Goal: Information Seeking & Learning: Learn about a topic

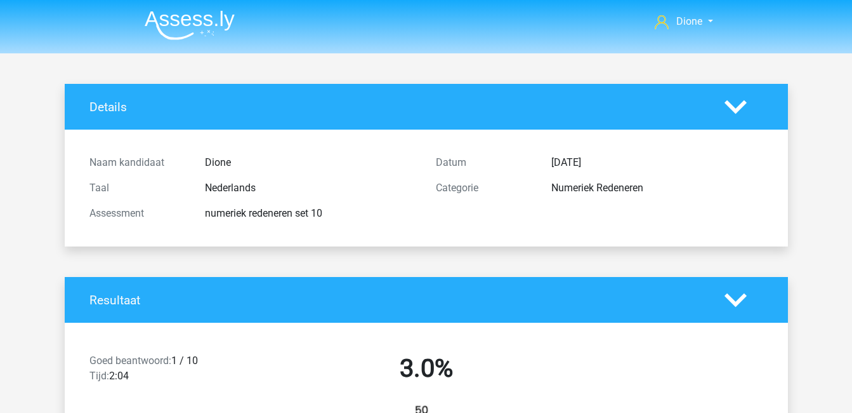
click at [735, 107] on icon at bounding box center [736, 107] width 22 height 22
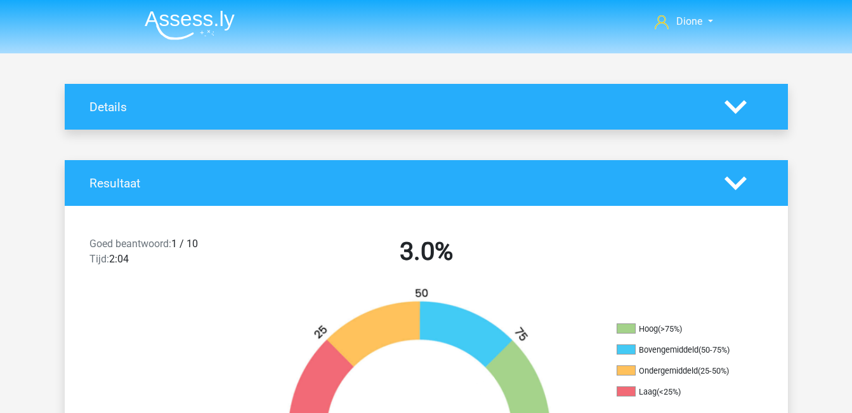
click at [740, 107] on polygon at bounding box center [736, 107] width 22 height 14
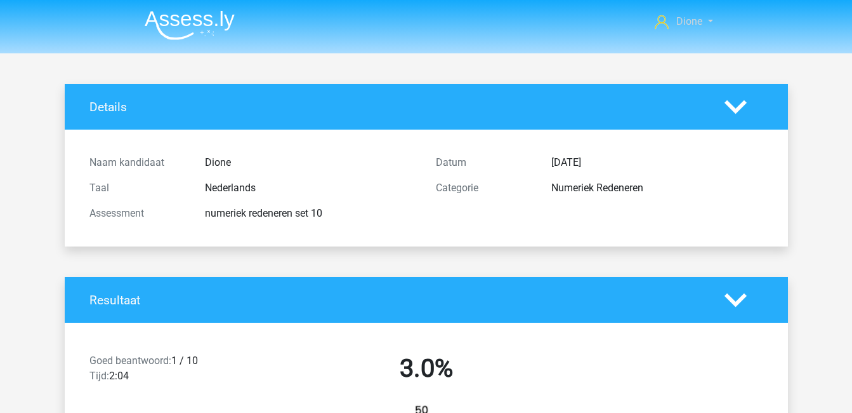
click at [696, 22] on span "Dione" at bounding box center [690, 21] width 26 height 12
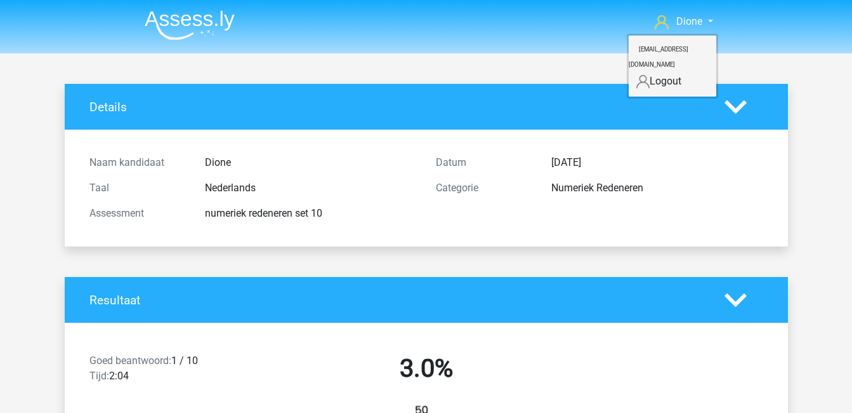
click at [419, 101] on h4 "Details" at bounding box center [397, 107] width 616 height 15
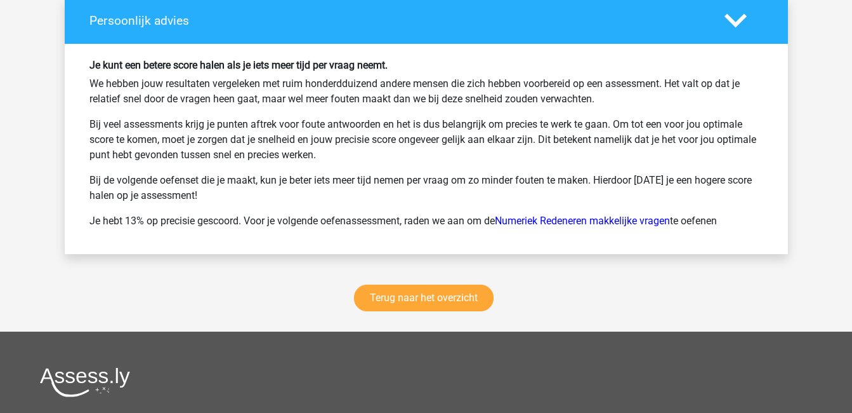
scroll to position [1658, 0]
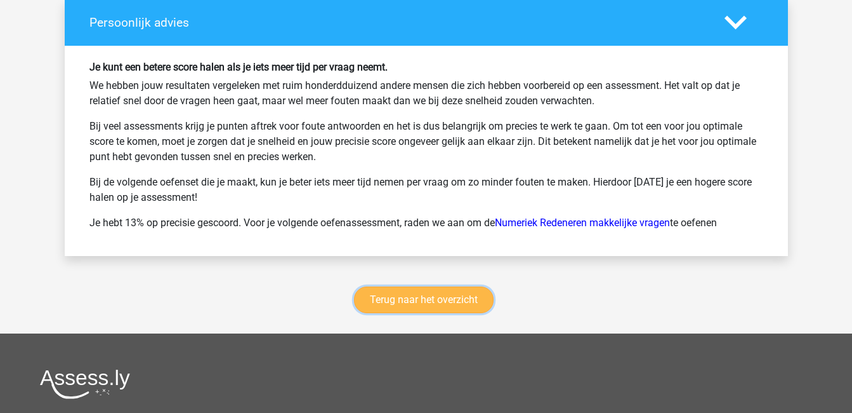
click at [449, 295] on link "Terug naar het overzicht" at bounding box center [424, 299] width 140 height 27
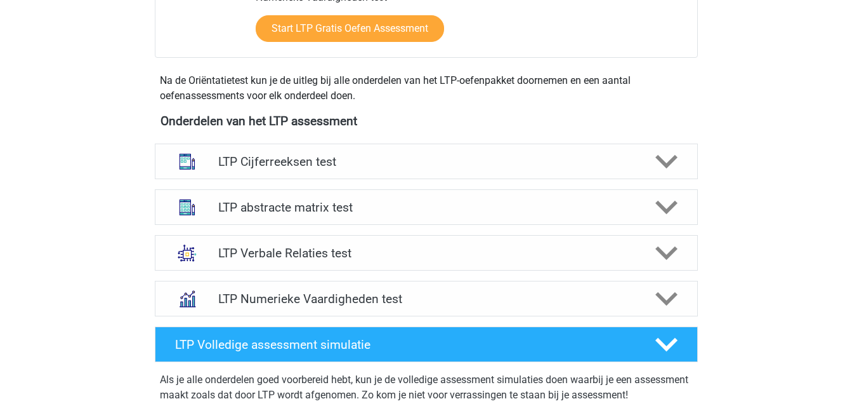
scroll to position [441, 0]
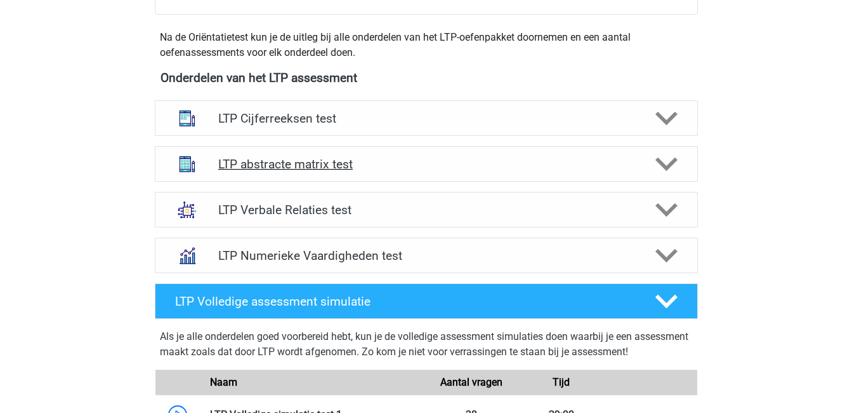
click at [322, 168] on h4 "LTP abstracte matrix test" at bounding box center [426, 164] width 416 height 15
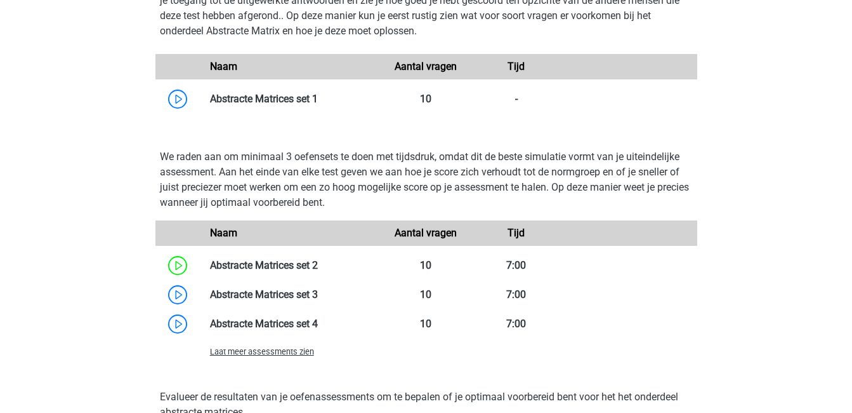
scroll to position [854, 0]
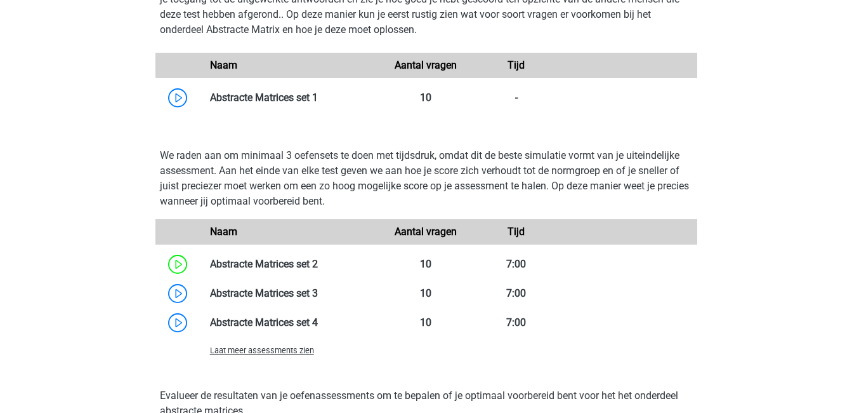
click at [298, 352] on span "Laat meer assessments zien" at bounding box center [262, 350] width 104 height 10
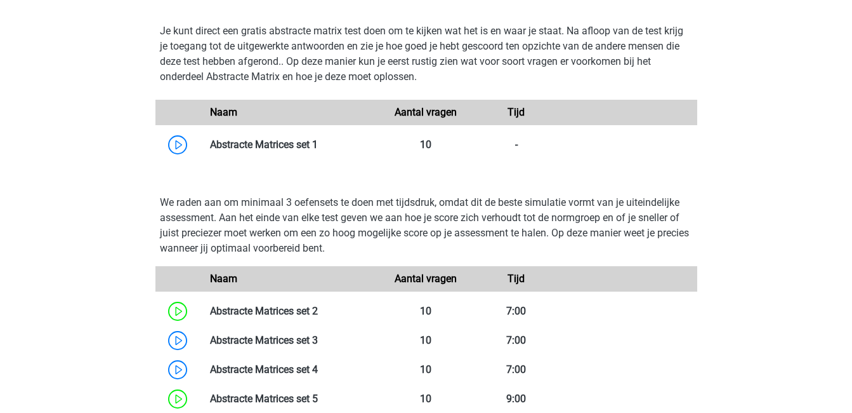
scroll to position [805, 0]
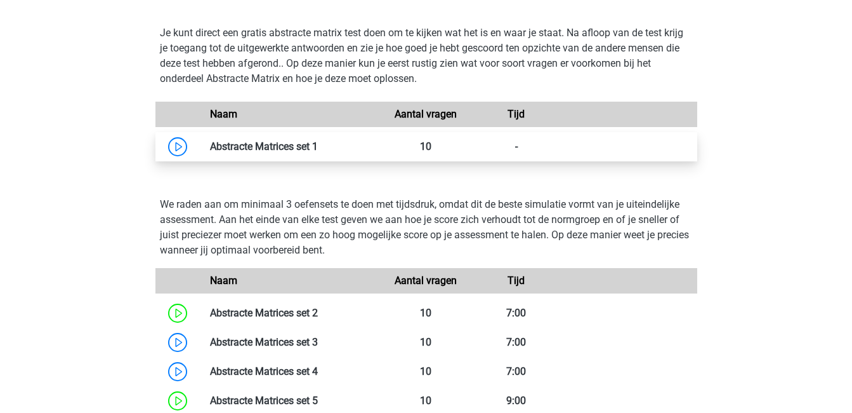
click at [318, 143] on link at bounding box center [318, 146] width 0 height 12
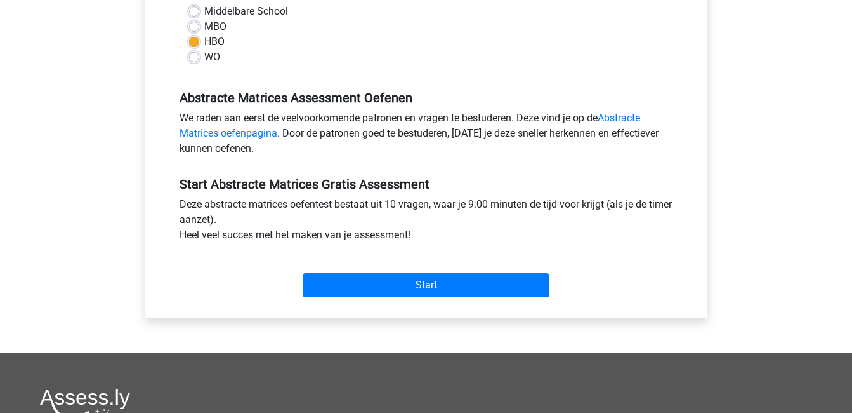
scroll to position [332, 0]
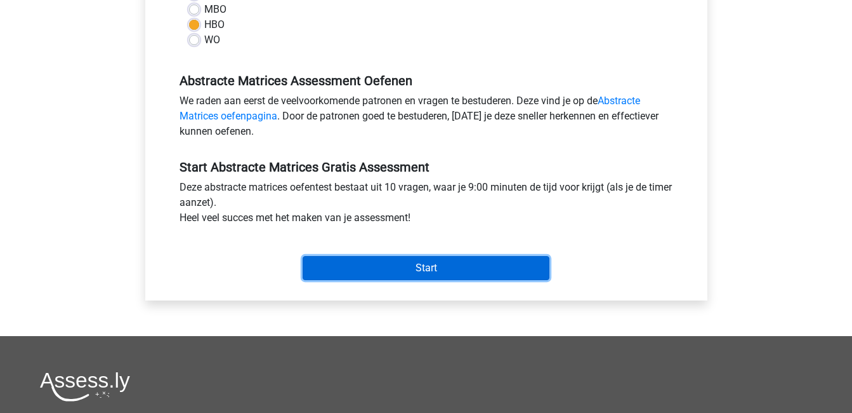
click at [407, 268] on input "Start" at bounding box center [426, 268] width 247 height 24
click at [473, 260] on input "Start" at bounding box center [426, 268] width 247 height 24
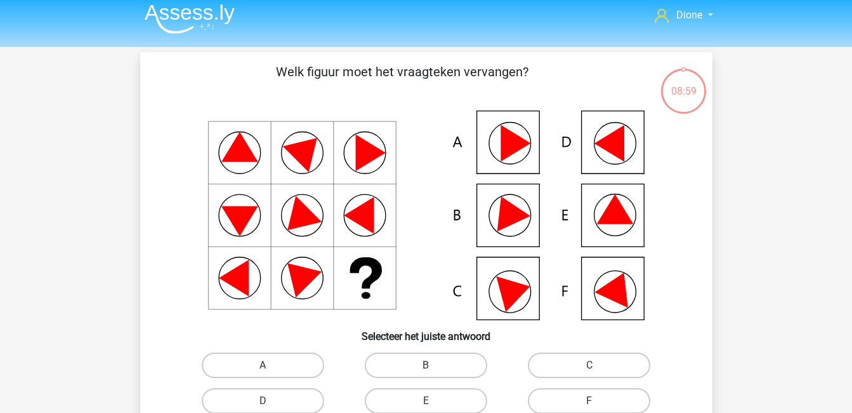
scroll to position [7, 0]
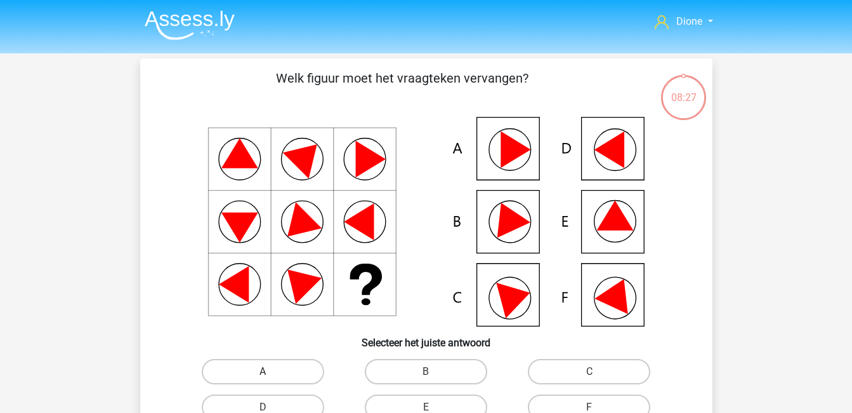
click at [305, 369] on label "A" at bounding box center [263, 371] width 123 height 25
click at [271, 371] on input "A" at bounding box center [267, 375] width 8 height 8
radio input "true"
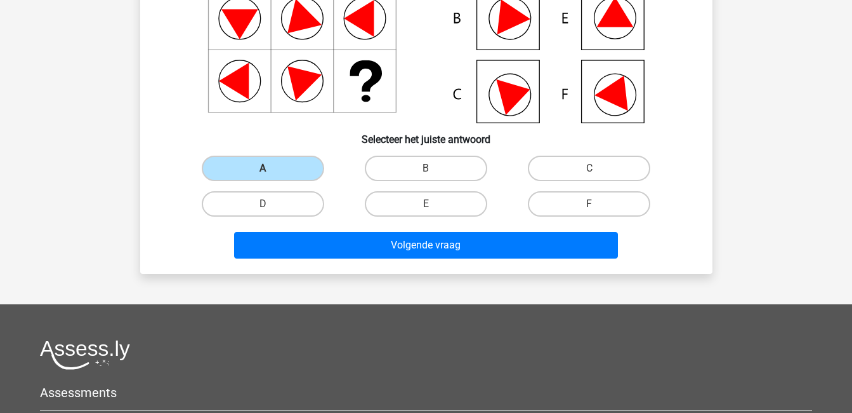
scroll to position [204, 0]
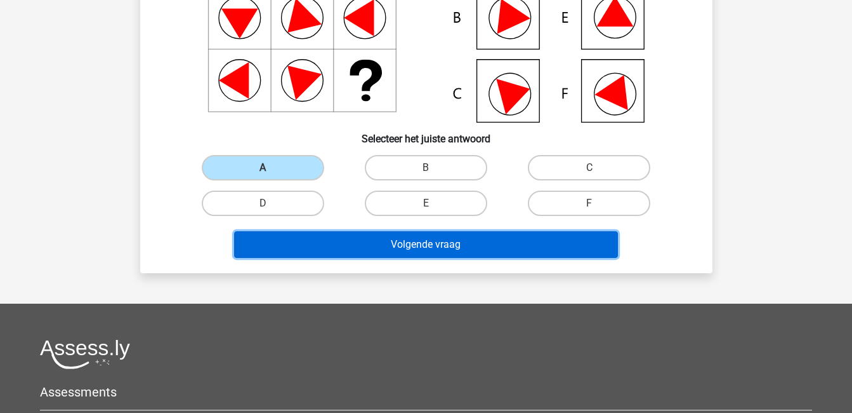
click at [414, 244] on button "Volgende vraag" at bounding box center [426, 244] width 384 height 27
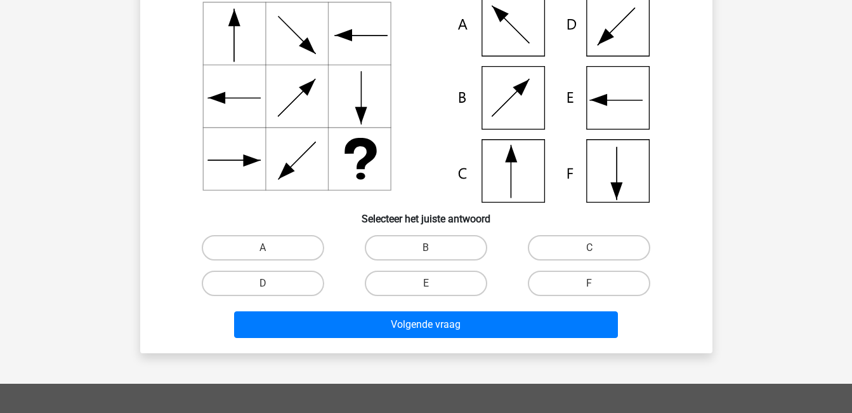
scroll to position [58, 0]
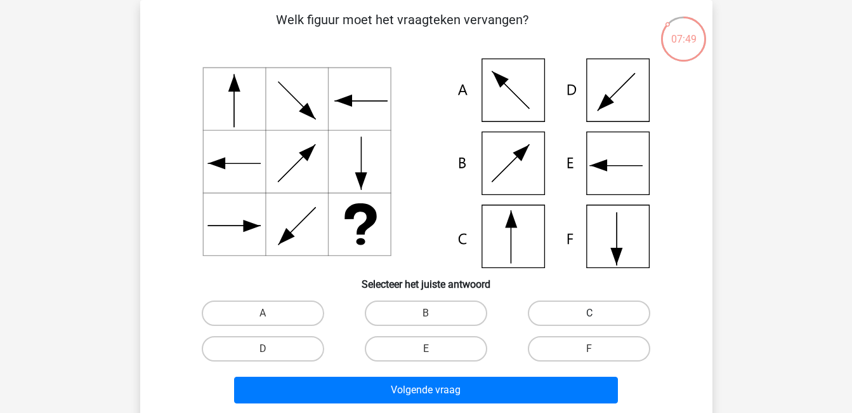
click at [622, 314] on label "C" at bounding box center [589, 312] width 123 height 25
click at [598, 314] on input "C" at bounding box center [594, 317] width 8 height 8
radio input "true"
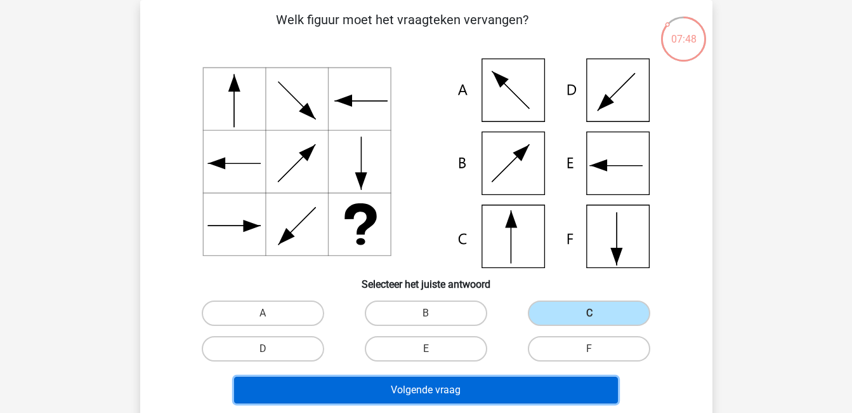
click at [583, 388] on button "Volgende vraag" at bounding box center [426, 389] width 384 height 27
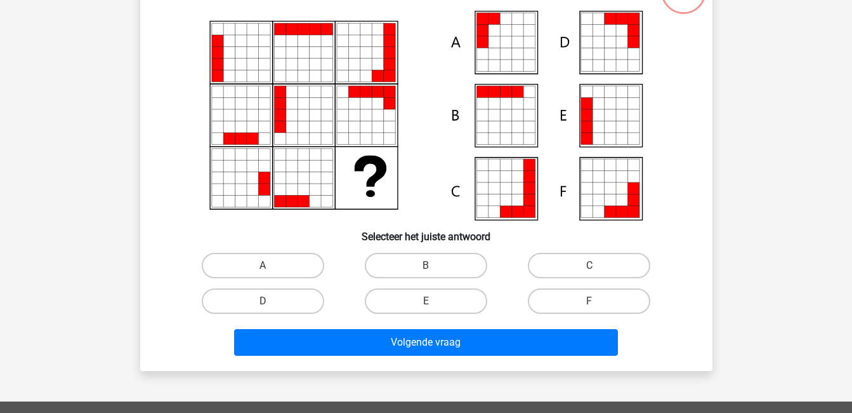
scroll to position [107, 0]
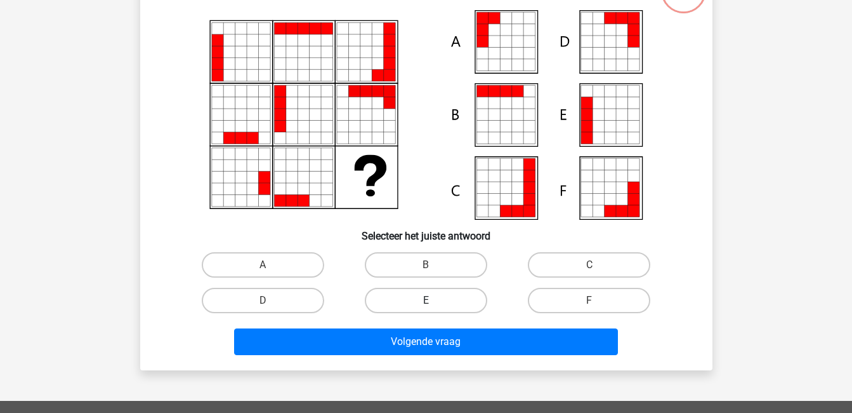
click at [423, 296] on label "E" at bounding box center [426, 300] width 123 height 25
click at [426, 300] on input "E" at bounding box center [430, 304] width 8 height 8
radio input "true"
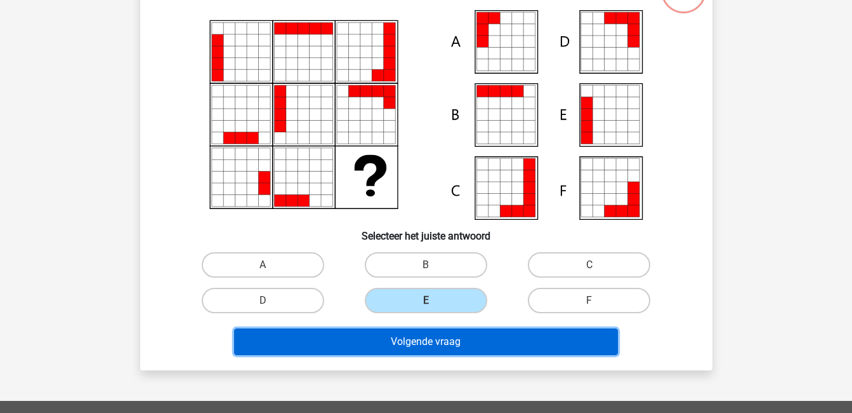
click at [439, 343] on button "Volgende vraag" at bounding box center [426, 341] width 384 height 27
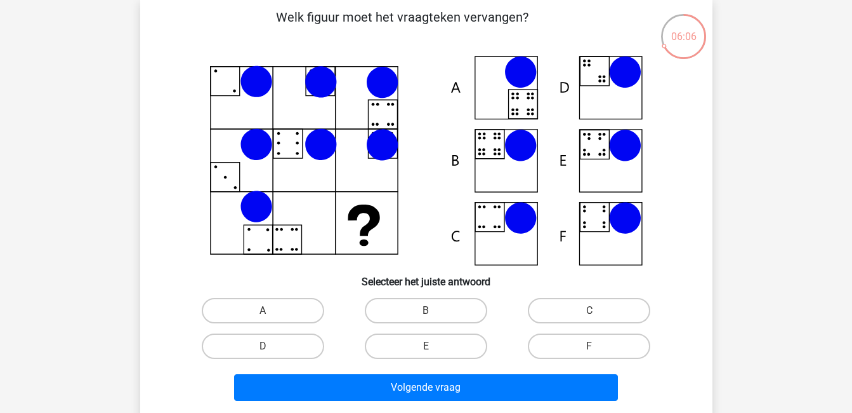
scroll to position [69, 0]
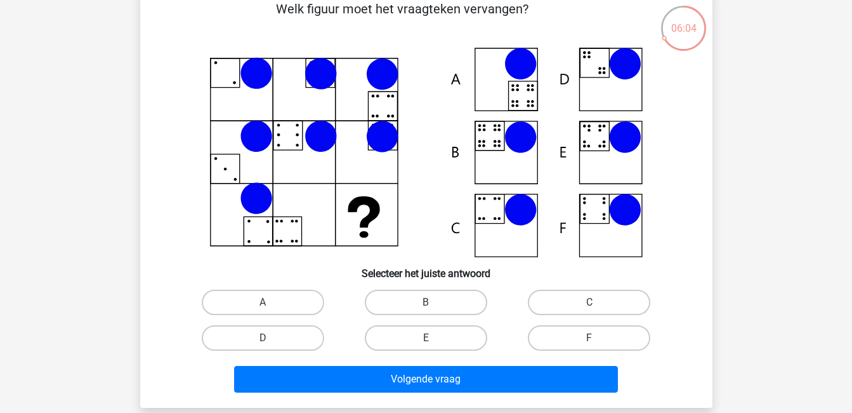
click at [392, 288] on div "B" at bounding box center [426, 302] width 163 height 36
click at [404, 300] on label "B" at bounding box center [426, 301] width 123 height 25
click at [426, 302] on input "B" at bounding box center [430, 306] width 8 height 8
radio input "true"
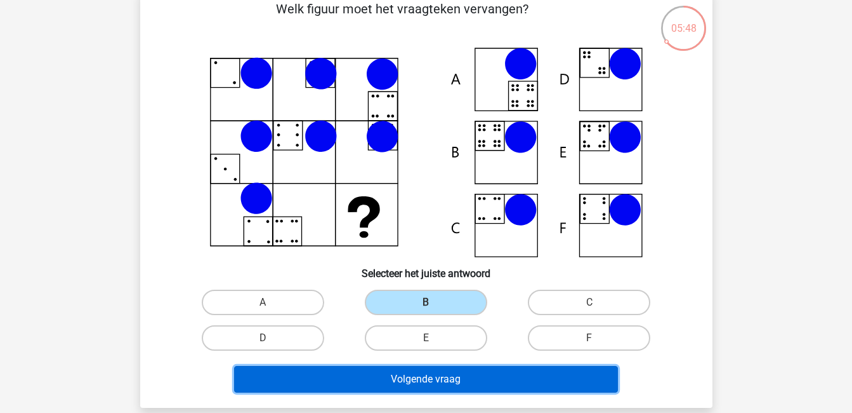
click at [453, 376] on button "Volgende vraag" at bounding box center [426, 379] width 384 height 27
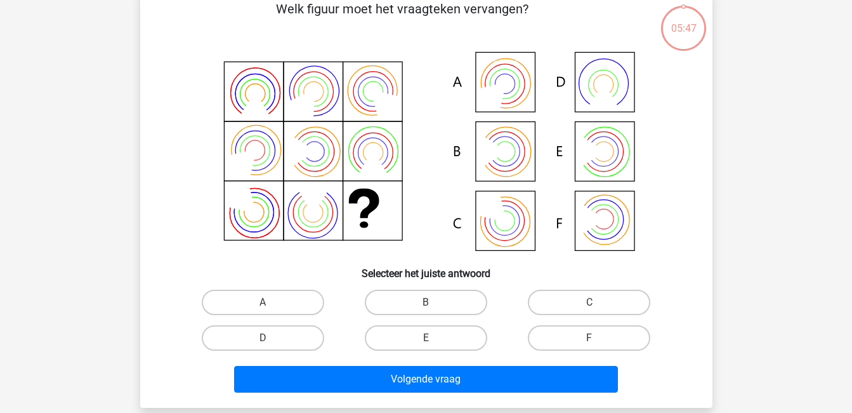
scroll to position [58, 0]
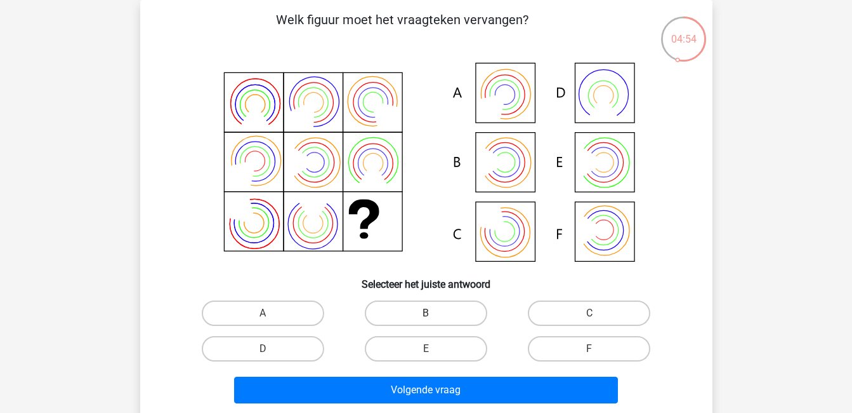
click at [465, 308] on label "B" at bounding box center [426, 312] width 123 height 25
click at [434, 313] on input "B" at bounding box center [430, 317] width 8 height 8
radio input "true"
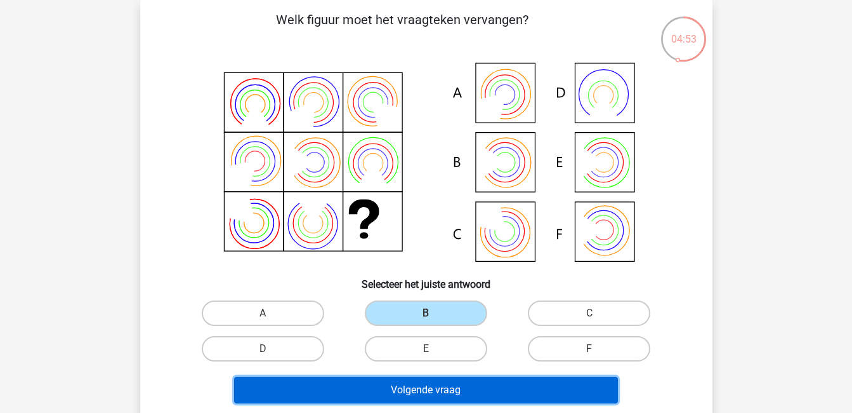
click at [506, 385] on button "Volgende vraag" at bounding box center [426, 389] width 384 height 27
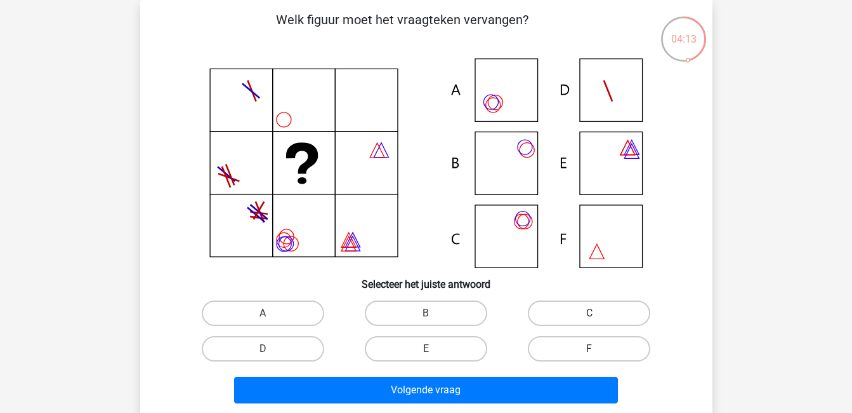
drag, startPoint x: 573, startPoint y: 289, endPoint x: 564, endPoint y: 306, distance: 19.0
click at [564, 306] on div "Welk figuur moet het vraagteken vervangen?" at bounding box center [426, 209] width 562 height 398
click at [564, 306] on label "C" at bounding box center [589, 312] width 123 height 25
click at [590, 313] on input "C" at bounding box center [594, 317] width 8 height 8
radio input "true"
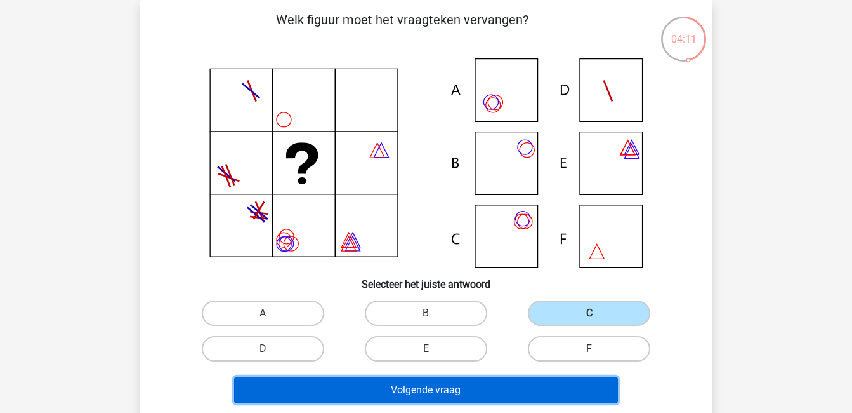
click at [542, 390] on button "Volgende vraag" at bounding box center [426, 389] width 384 height 27
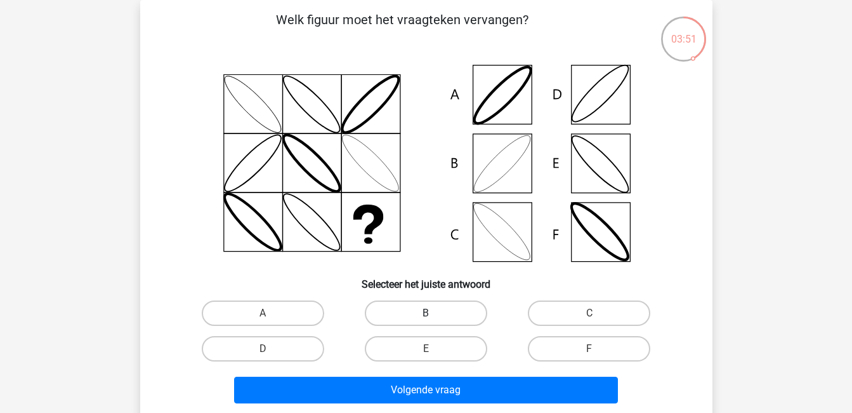
click at [435, 313] on label "B" at bounding box center [426, 312] width 123 height 25
click at [434, 313] on input "B" at bounding box center [430, 317] width 8 height 8
radio input "true"
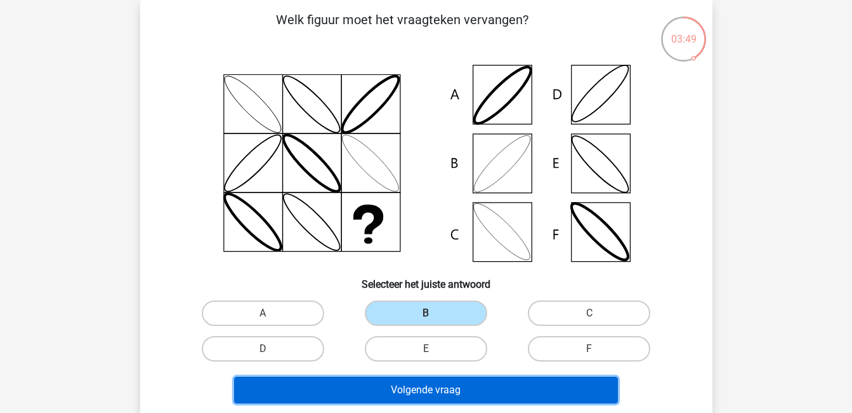
click at [448, 387] on button "Volgende vraag" at bounding box center [426, 389] width 384 height 27
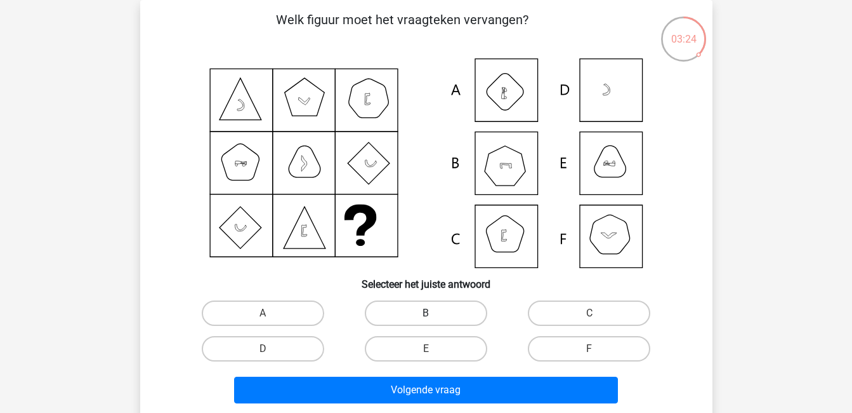
click at [446, 321] on label "B" at bounding box center [426, 312] width 123 height 25
click at [434, 321] on input "B" at bounding box center [430, 317] width 8 height 8
radio input "true"
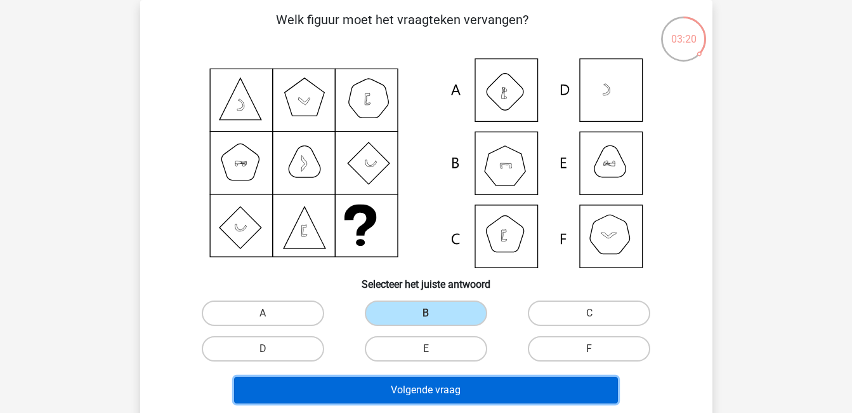
click at [493, 390] on button "Volgende vraag" at bounding box center [426, 389] width 384 height 27
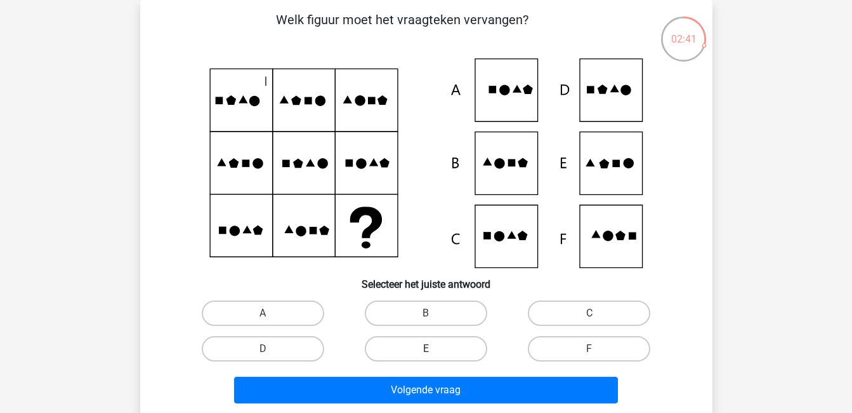
click at [428, 347] on label "E" at bounding box center [426, 348] width 123 height 25
click at [428, 348] on input "E" at bounding box center [430, 352] width 8 height 8
radio input "true"
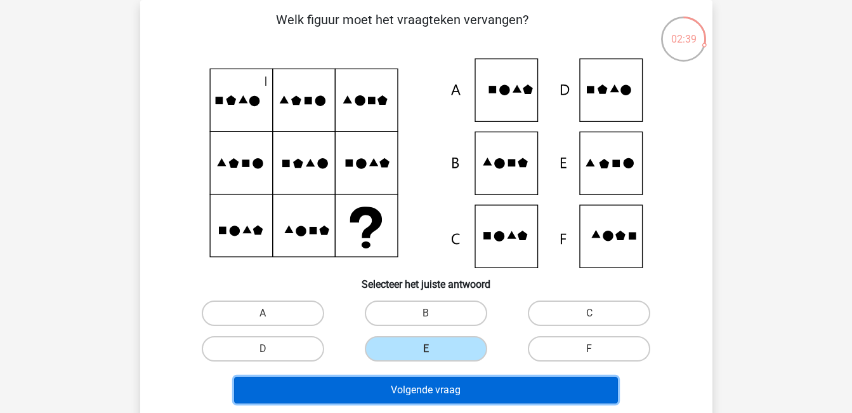
click at [459, 388] on button "Volgende vraag" at bounding box center [426, 389] width 384 height 27
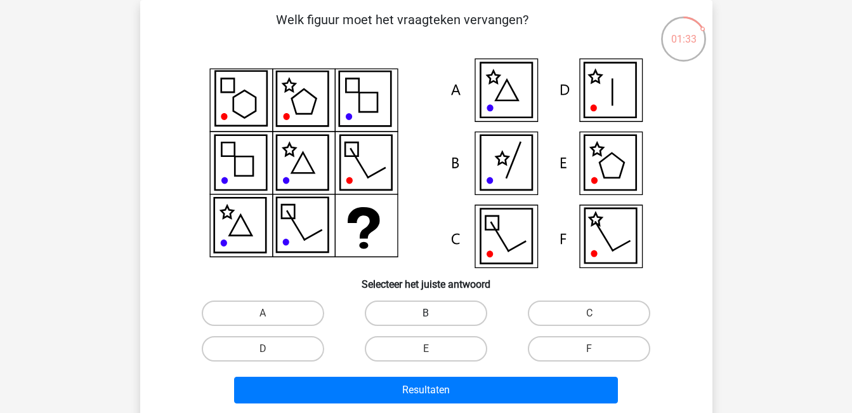
click at [456, 309] on label "B" at bounding box center [426, 312] width 123 height 25
click at [434, 313] on input "B" at bounding box center [430, 317] width 8 height 8
radio input "true"
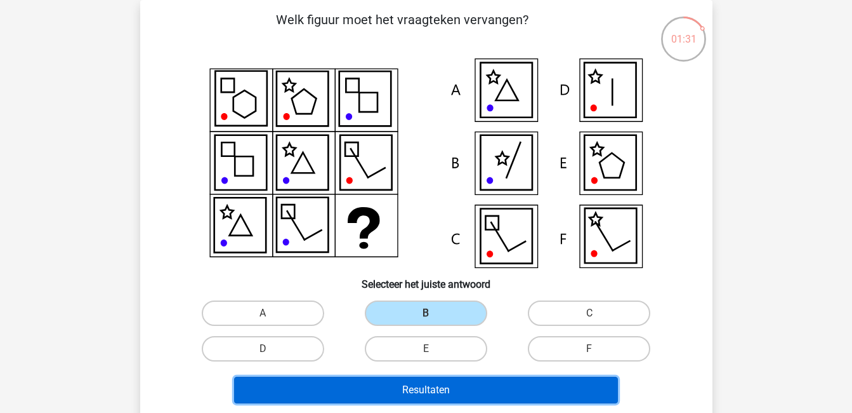
click at [506, 395] on button "Resultaten" at bounding box center [426, 389] width 384 height 27
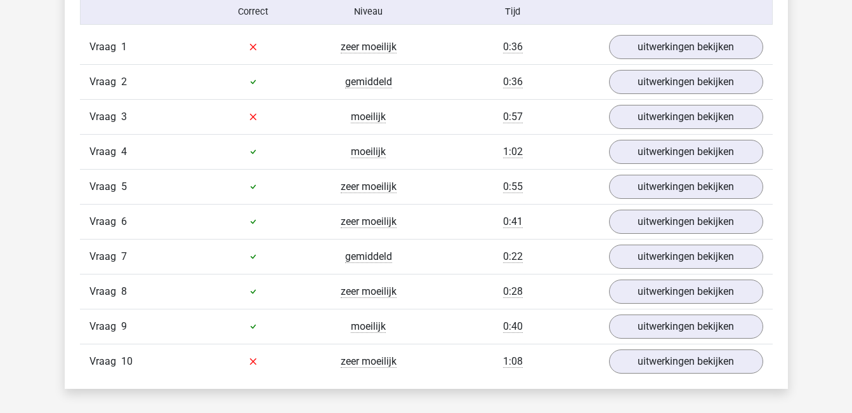
scroll to position [818, 0]
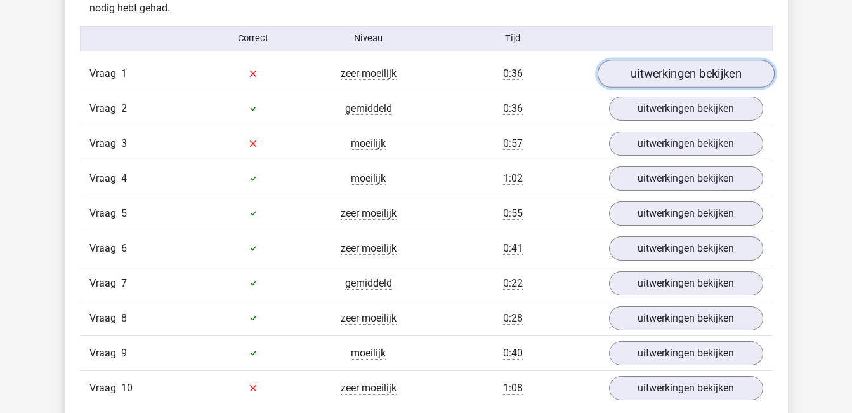
click at [721, 80] on link "uitwerkingen bekijken" at bounding box center [685, 74] width 177 height 28
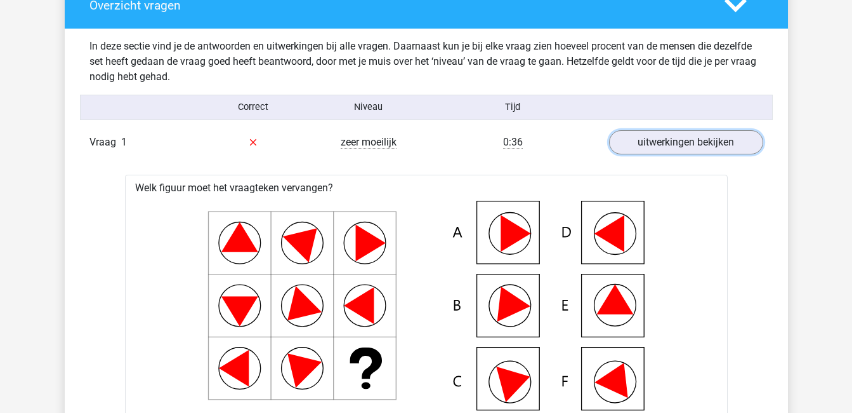
scroll to position [747, 0]
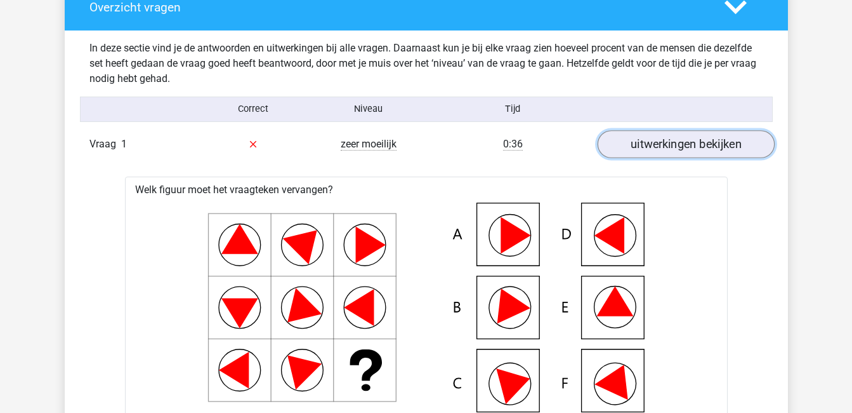
click at [720, 150] on link "uitwerkingen bekijken" at bounding box center [685, 144] width 177 height 28
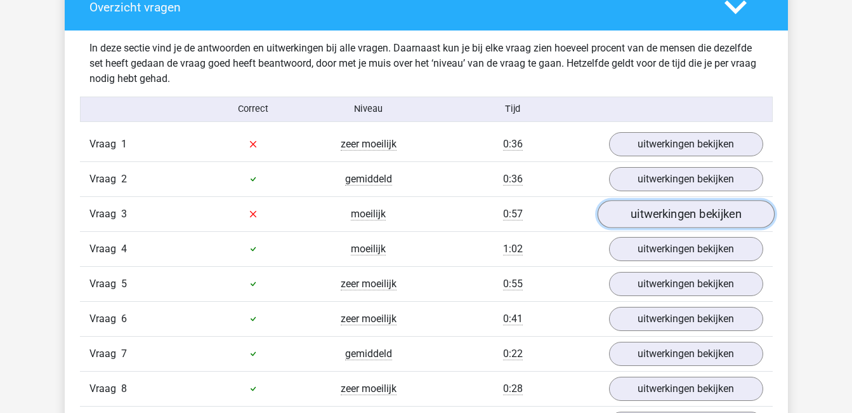
click at [679, 215] on link "uitwerkingen bekijken" at bounding box center [685, 214] width 177 height 28
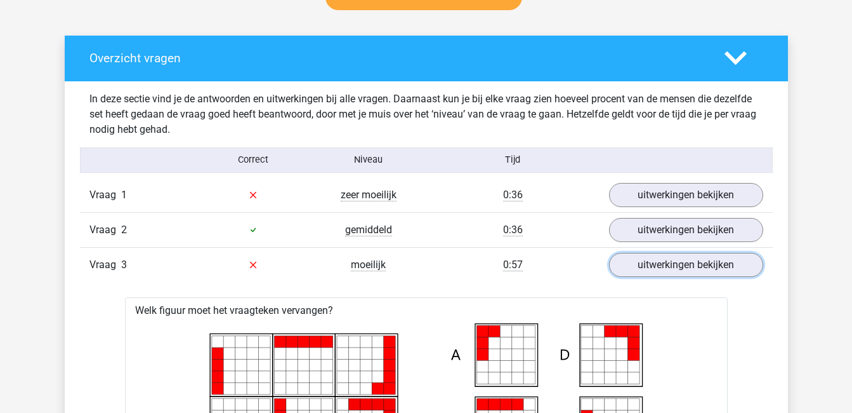
scroll to position [697, 0]
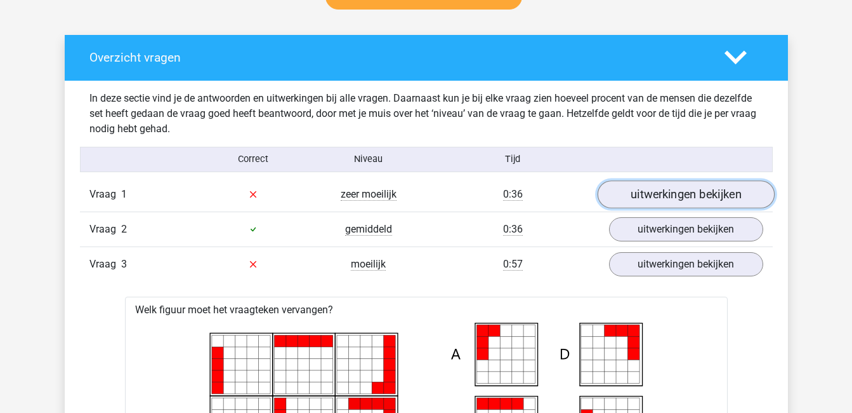
click at [691, 189] on link "uitwerkingen bekijken" at bounding box center [685, 194] width 177 height 28
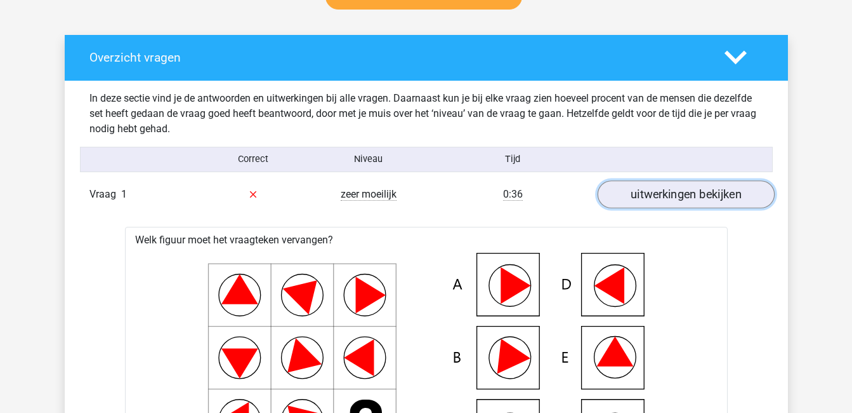
click at [691, 189] on link "uitwerkingen bekijken" at bounding box center [685, 194] width 177 height 28
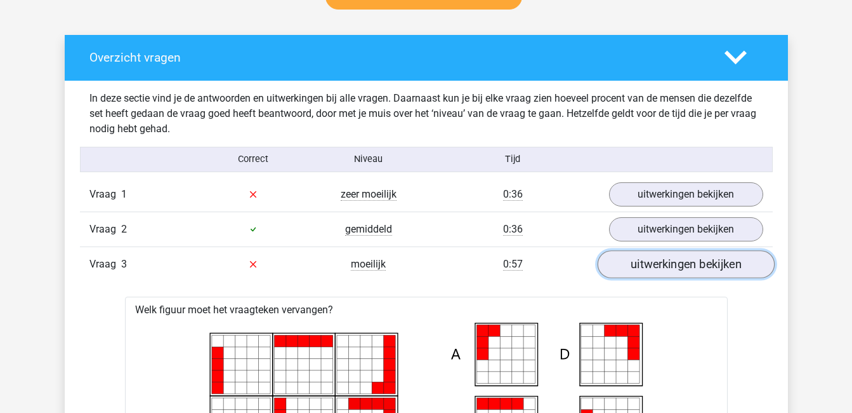
click at [692, 267] on link "uitwerkingen bekijken" at bounding box center [685, 264] width 177 height 28
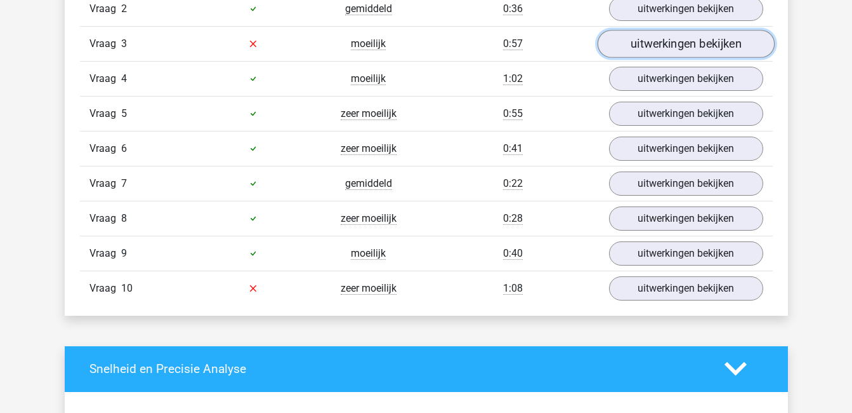
scroll to position [918, 0]
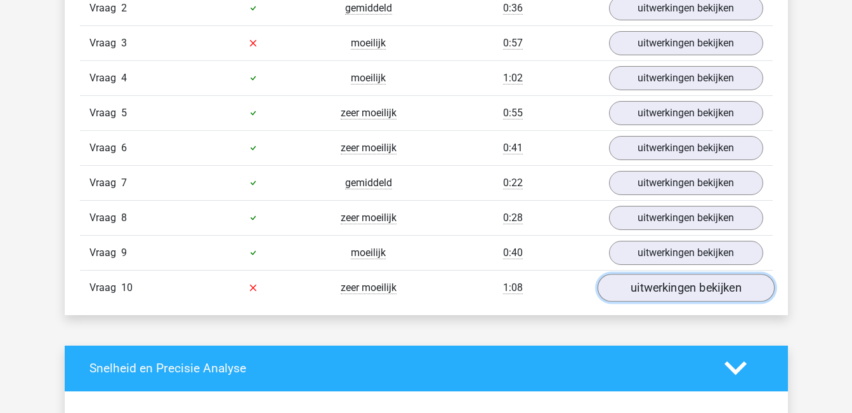
click at [691, 297] on link "uitwerkingen bekijken" at bounding box center [685, 288] width 177 height 28
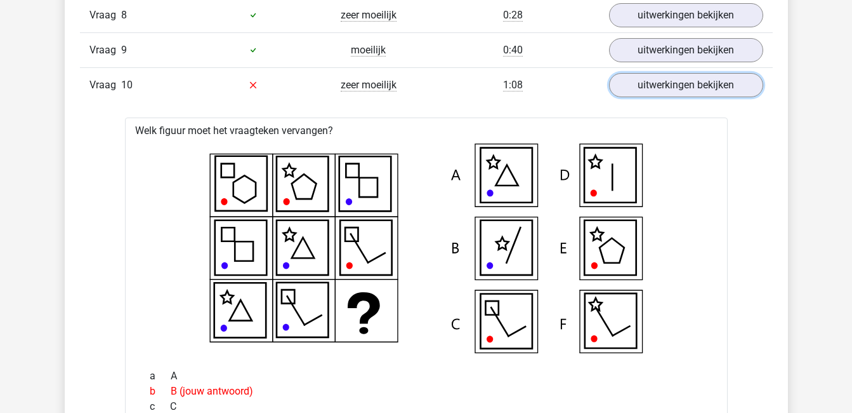
scroll to position [1118, 0]
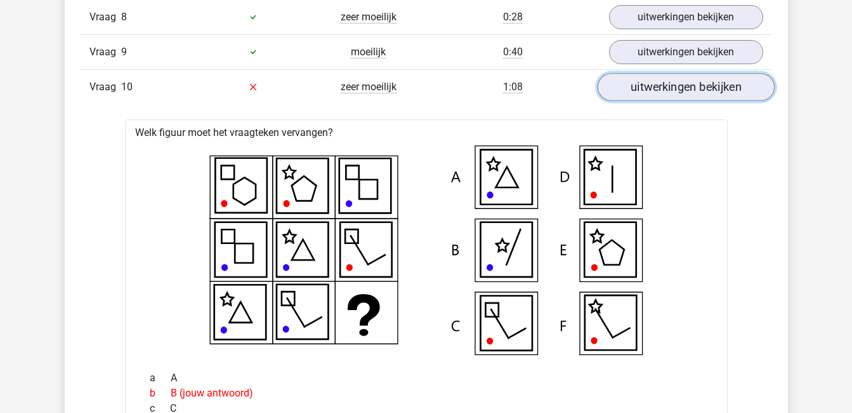
click at [649, 88] on link "uitwerkingen bekijken" at bounding box center [685, 87] width 177 height 28
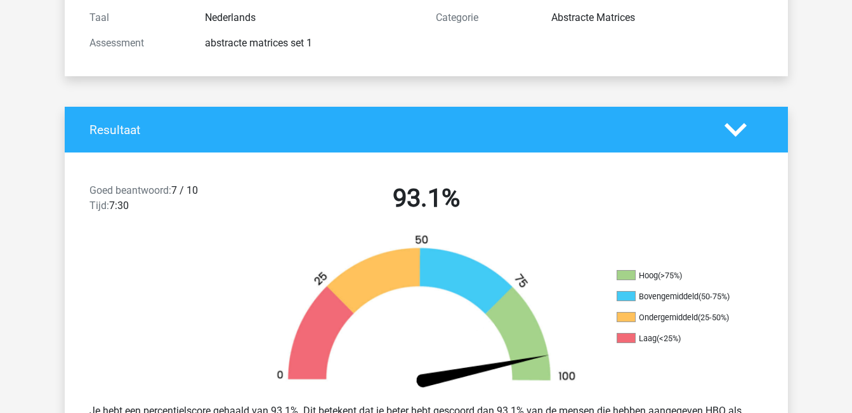
scroll to position [0, 0]
